Goal: Find contact information: Find contact information

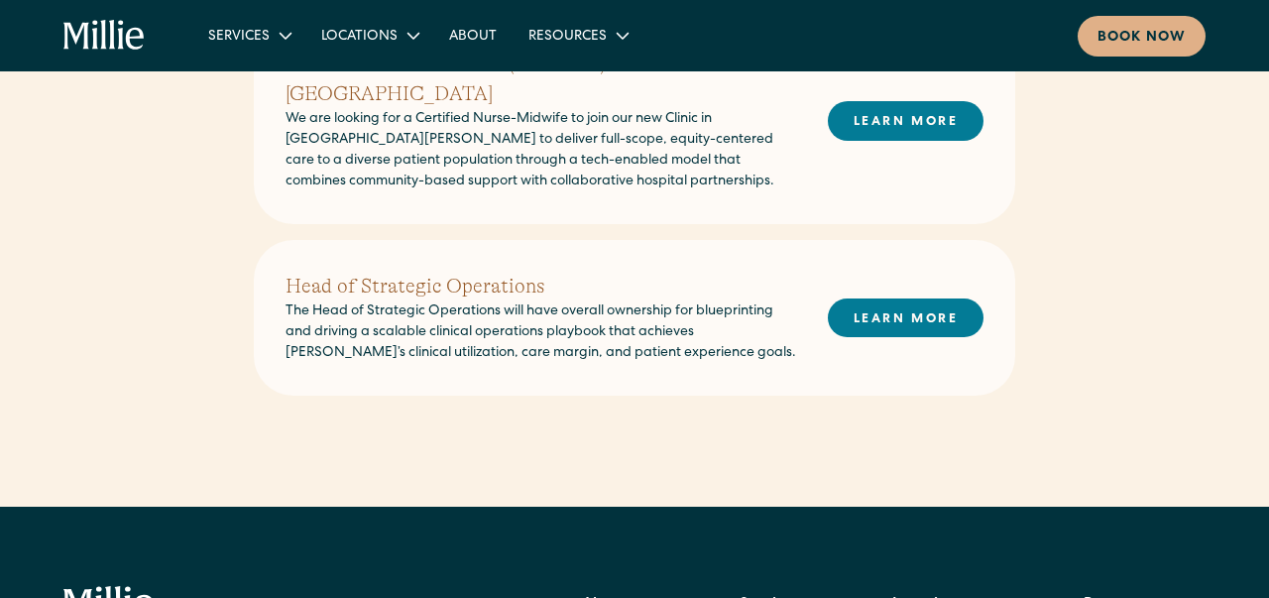
scroll to position [968, 0]
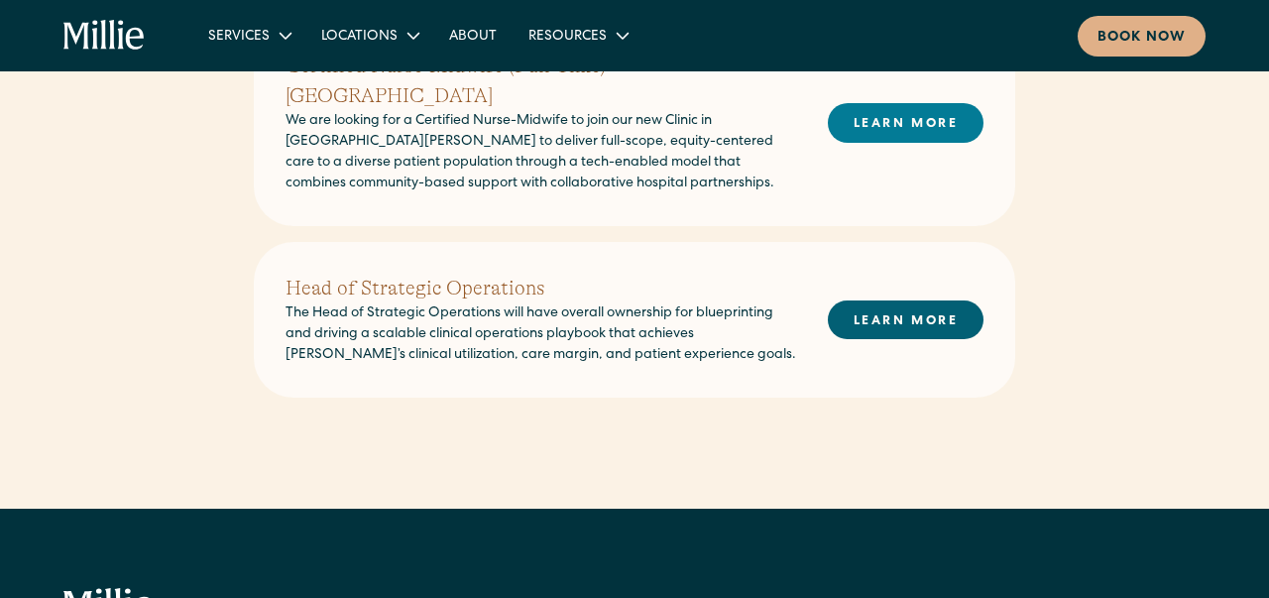
click at [902, 300] on link "LEARN MORE" at bounding box center [906, 319] width 156 height 39
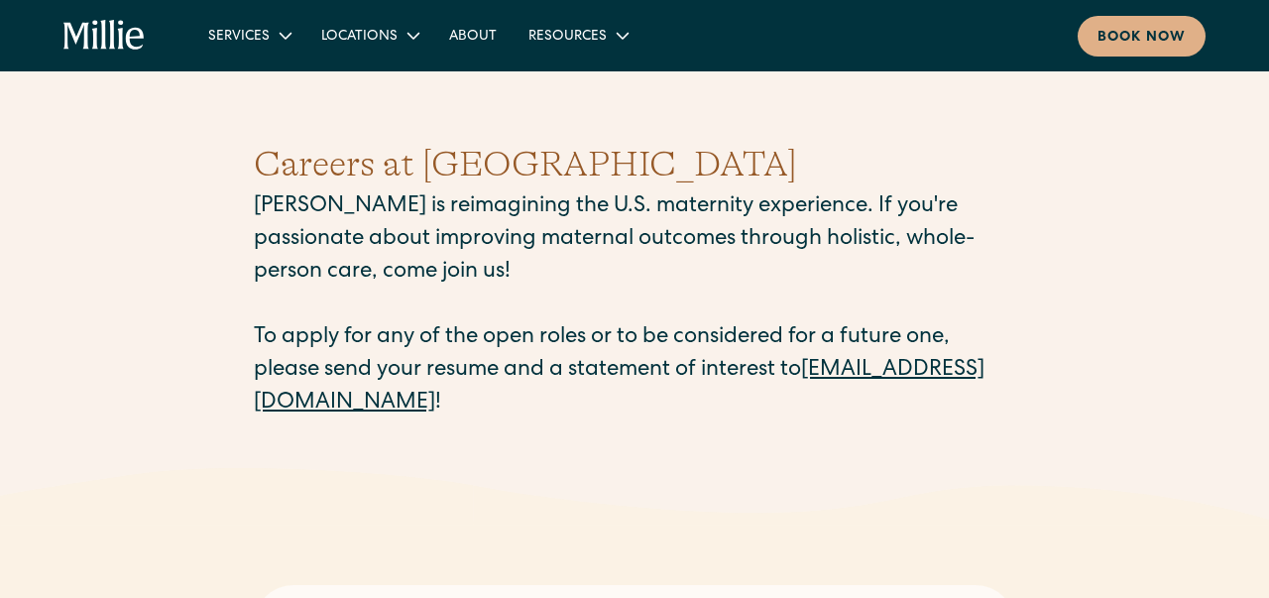
scroll to position [0, 0]
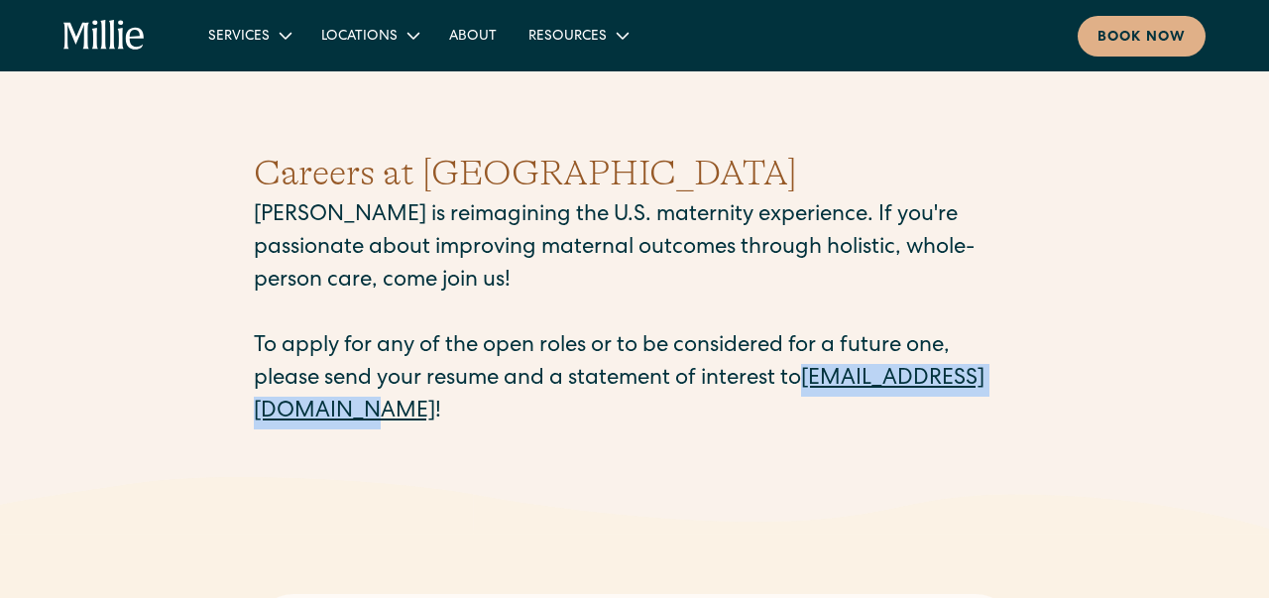
drag, startPoint x: 500, startPoint y: 416, endPoint x: 249, endPoint y: 412, distance: 250.8
click at [249, 412] on div "Careers at Millie Millie is reimagining the U.S. maternity experience. If you'r…" at bounding box center [634, 288] width 1269 height 378
copy link "[EMAIL_ADDRESS][DOMAIN_NAME]"
